Goal: Transaction & Acquisition: Purchase product/service

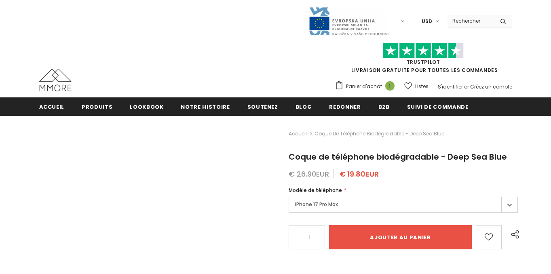
type input "Add to cart"
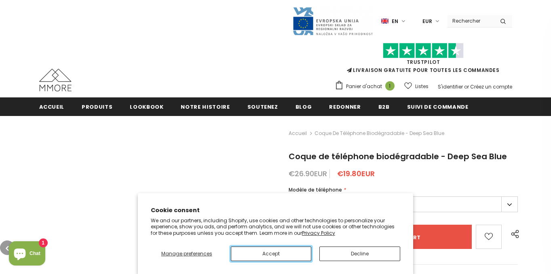
click at [271, 253] on button "Accept" at bounding box center [271, 254] width 81 height 15
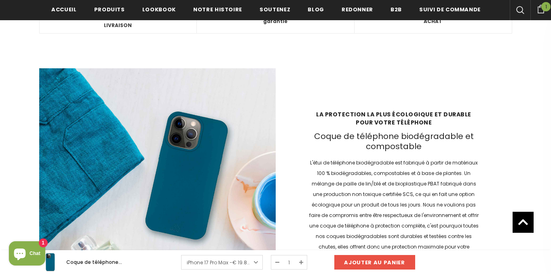
scroll to position [1096, 0]
